Goal: Unclear: Browse casually

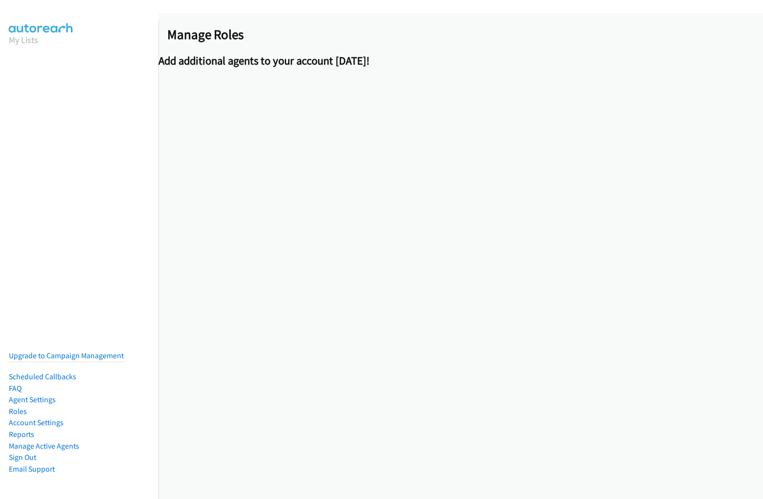
click at [381, 30] on h2 "Manage Roles" at bounding box center [464, 34] width 595 height 17
click at [461, 256] on div "Manage Roles Add additional agents to your account [DATE]!" at bounding box center [460, 256] width 604 height 486
click at [457, 47] on div "Manage Roles Add additional agents to your account [DATE]!" at bounding box center [460, 46] width 604 height 41
click at [457, 61] on h2 "Add additional agents to your account [DATE]!" at bounding box center [460, 61] width 604 height 14
click at [381, 30] on h2 "Manage Roles" at bounding box center [464, 34] width 595 height 17
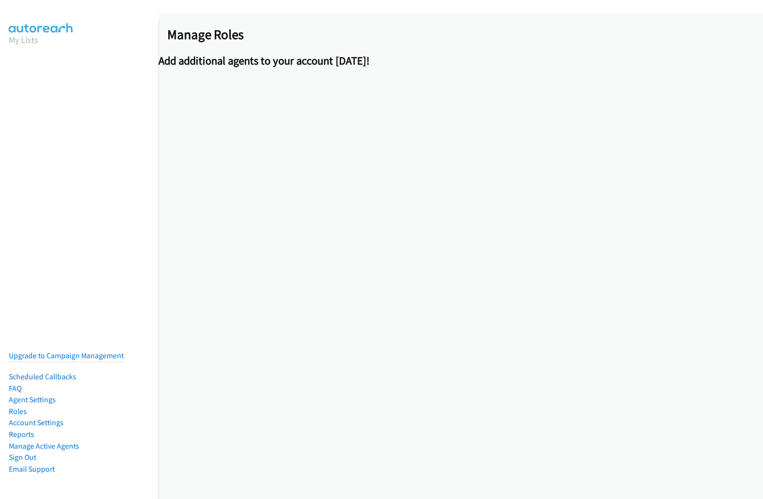
click at [461, 256] on div "Manage Roles Add additional agents to your account [DATE]!" at bounding box center [460, 256] width 604 height 486
click at [457, 47] on div "Manage Roles Add additional agents to your account [DATE]!" at bounding box center [460, 46] width 604 height 41
click at [457, 61] on h2 "Add additional agents to your account [DATE]!" at bounding box center [460, 61] width 604 height 14
click at [381, 30] on h2 "Manage Roles" at bounding box center [464, 34] width 595 height 17
click at [461, 256] on div "Manage Roles Add additional agents to your account [DATE]!" at bounding box center [460, 256] width 604 height 486
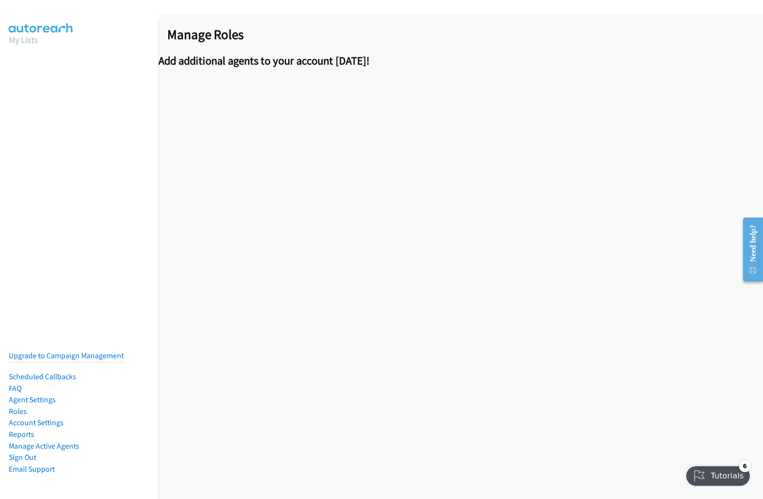
click at [457, 47] on div "Manage Roles Add additional agents to your account [DATE]!" at bounding box center [460, 46] width 604 height 41
click at [457, 61] on h2 "Add additional agents to your account [DATE]!" at bounding box center [460, 61] width 604 height 14
